Goal: Navigation & Orientation: Find specific page/section

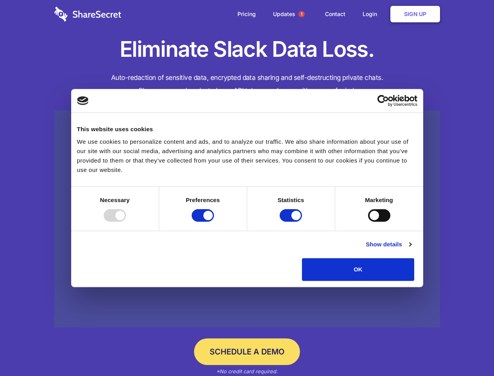
click at [126, 221] on div at bounding box center [115, 215] width 22 height 13
click at [214, 221] on input "Preferences" at bounding box center [203, 215] width 22 height 13
checkbox input "false"
click at [292, 221] on input "Statistics" at bounding box center [291, 215] width 22 height 13
checkbox input "false"
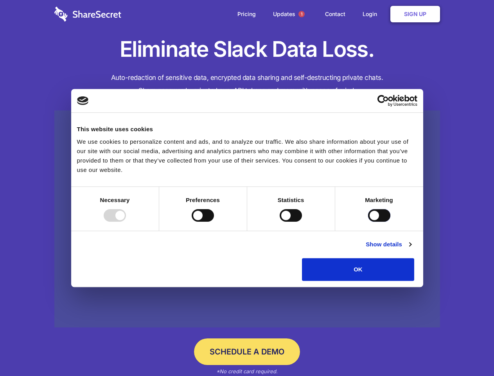
click at [368, 221] on input "Marketing" at bounding box center [379, 215] width 22 height 13
checkbox input "true"
click at [411, 249] on link "Show details" at bounding box center [388, 243] width 45 height 9
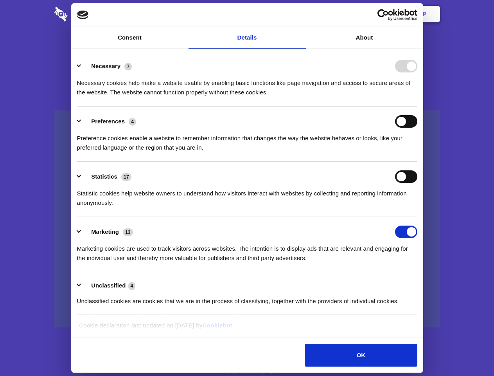
click at [417, 106] on li "Necessary 7 Necessary cookies help make a website usable by enabling basic func…" at bounding box center [247, 78] width 340 height 55
click at [301, 14] on span "1" at bounding box center [302, 14] width 6 height 6
